Goal: Register for event/course

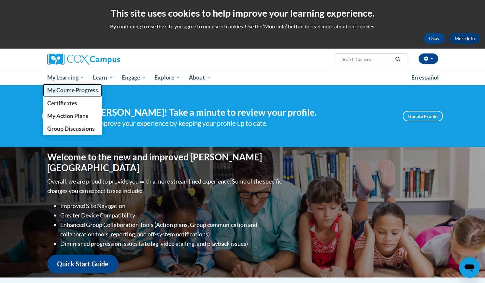
click at [69, 92] on span "My Course Progress" at bounding box center [72, 90] width 51 height 7
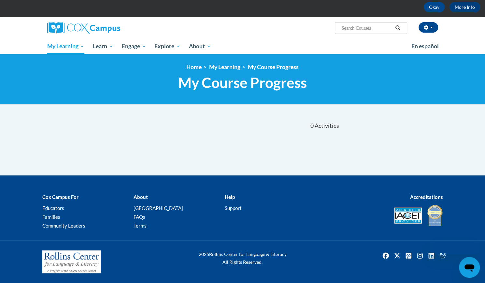
scroll to position [31, 0]
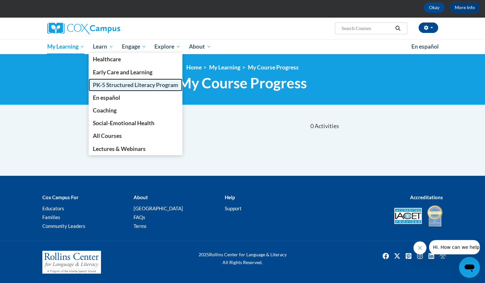
click at [112, 87] on span "PK-5 Structured Literacy Program" at bounding box center [135, 85] width 85 height 7
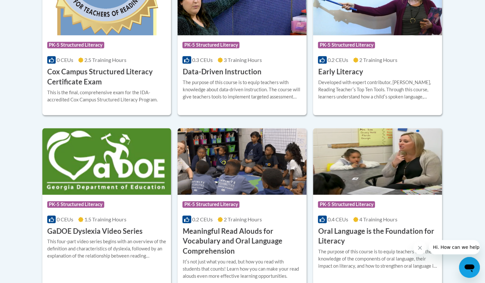
scroll to position [424, 0]
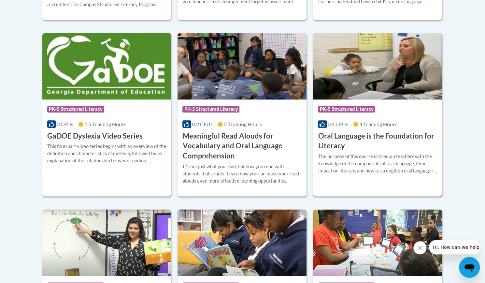
click at [372, 79] on img at bounding box center [377, 66] width 129 height 67
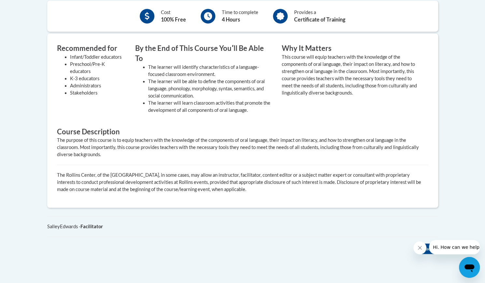
scroll to position [78, 0]
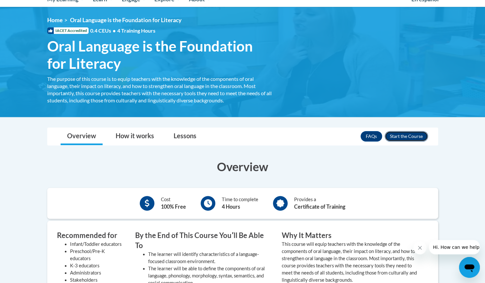
click at [412, 136] on button "Enroll" at bounding box center [406, 136] width 43 height 10
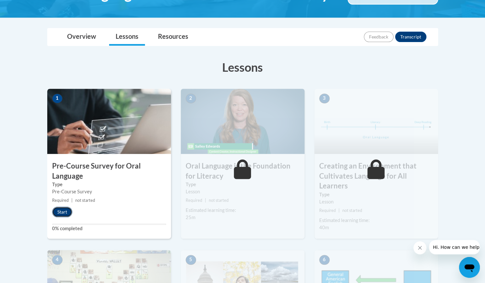
click at [67, 210] on button "Start" at bounding box center [62, 212] width 20 height 10
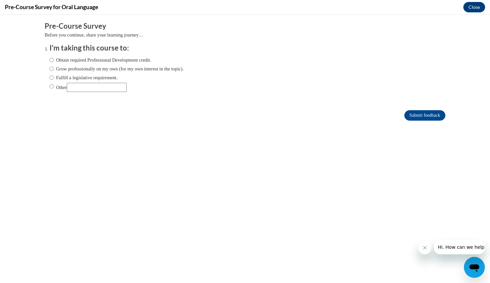
click at [103, 59] on label "Obtain required Professional Development credit." at bounding box center [101, 59] width 102 height 7
click at [54, 59] on input "Obtain required Professional Development credit." at bounding box center [52, 59] width 4 height 7
radio input "true"
click at [416, 116] on input "Submit feedback" at bounding box center [425, 115] width 41 height 10
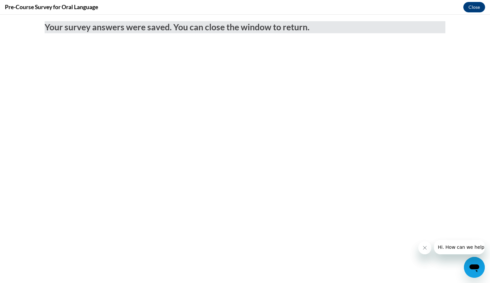
click at [424, 248] on icon "Close message from company" at bounding box center [424, 247] width 3 height 3
click at [427, 249] on icon "Close message from company" at bounding box center [424, 247] width 5 height 5
click at [467, 8] on button "Close" at bounding box center [475, 7] width 22 height 10
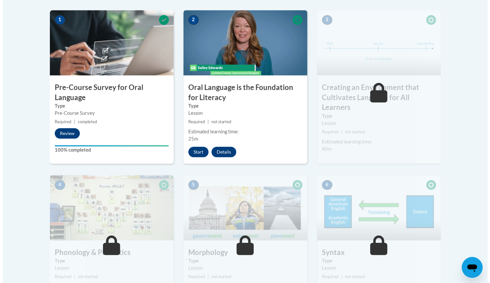
scroll to position [196, 0]
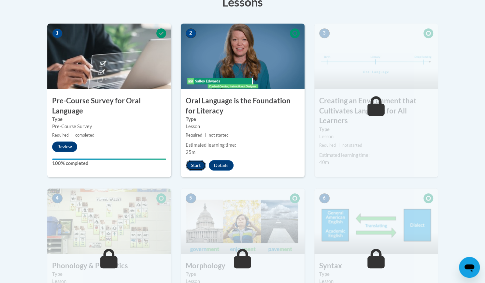
click at [198, 166] on button "Start" at bounding box center [196, 165] width 20 height 10
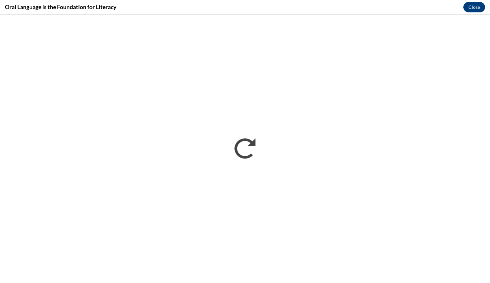
scroll to position [0, 0]
